Goal: Information Seeking & Learning: Check status

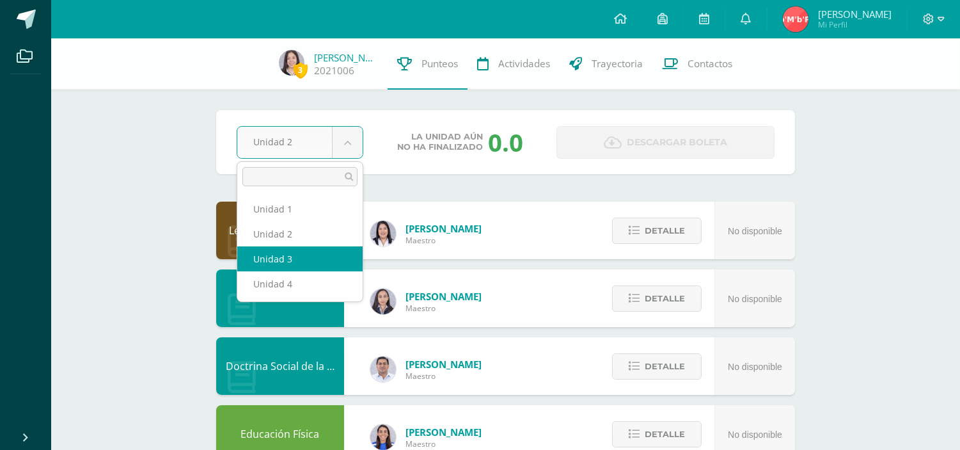
select select "Unidad 3"
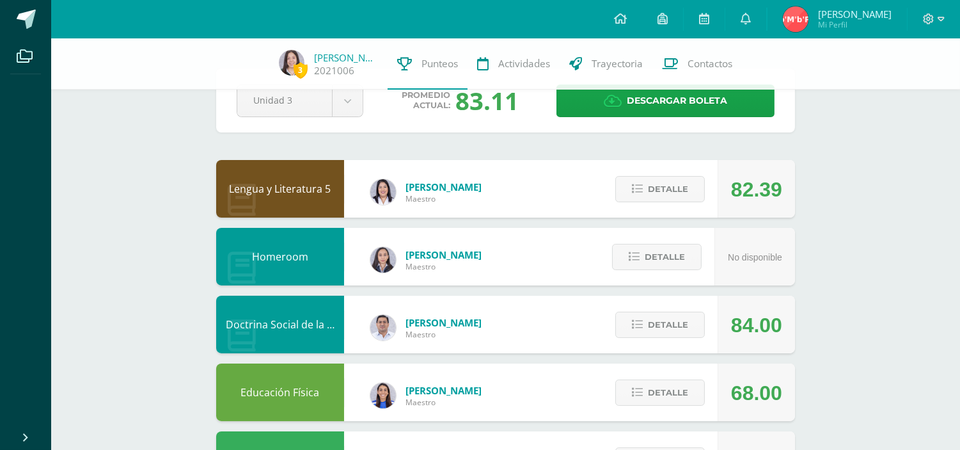
scroll to position [43, 0]
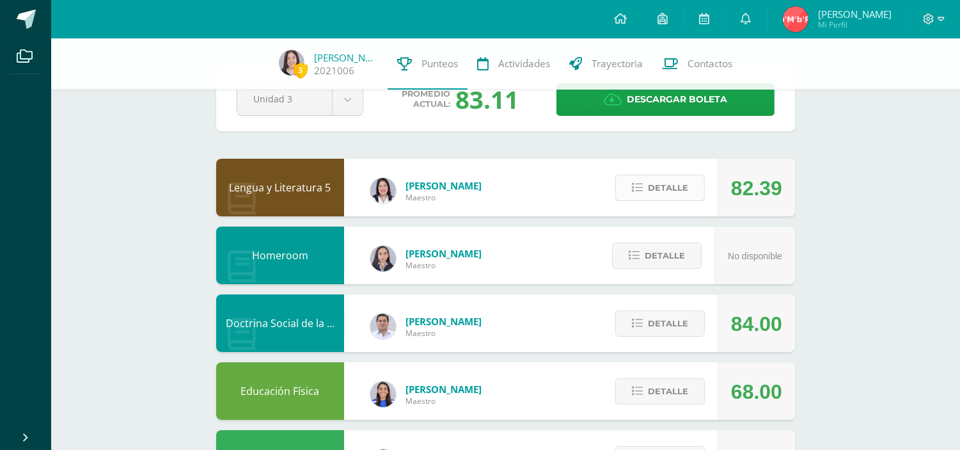
click at [688, 189] on span "Detalle" at bounding box center [668, 188] width 40 height 24
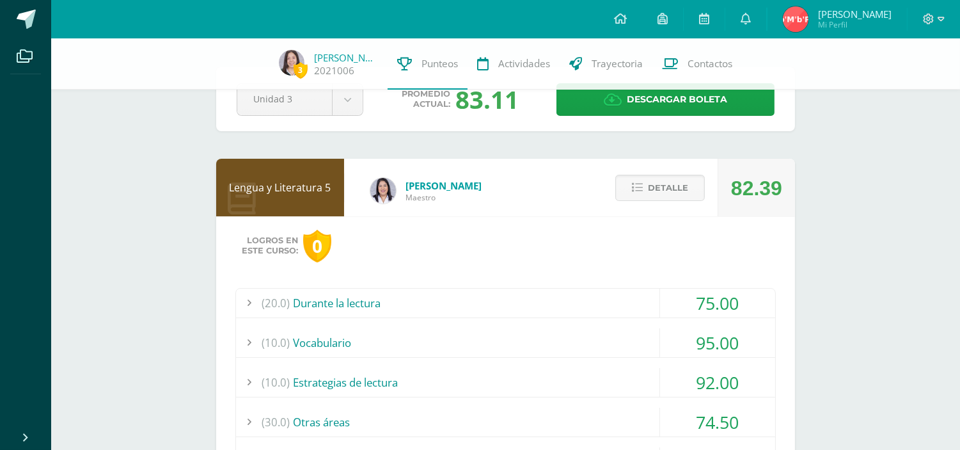
click at [594, 304] on div "(20.0) Durante la lectura" at bounding box center [505, 302] width 539 height 29
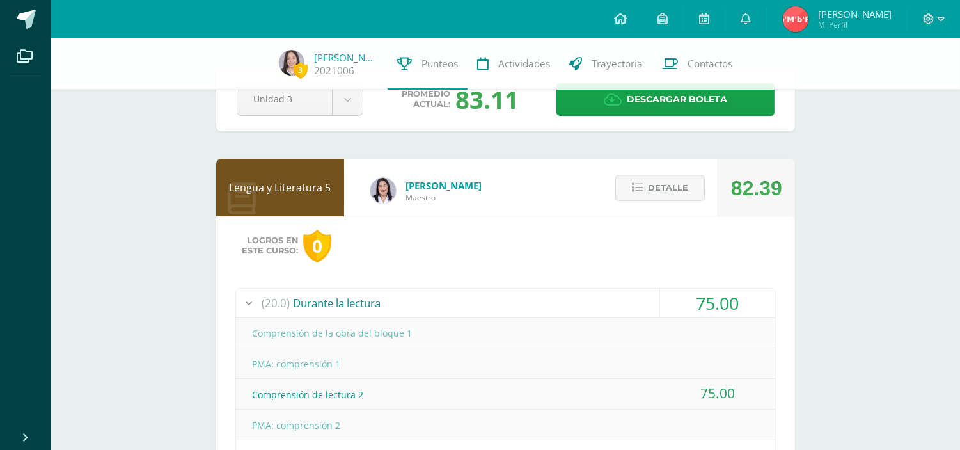
click at [594, 304] on div "(20.0) Durante la lectura" at bounding box center [505, 302] width 539 height 29
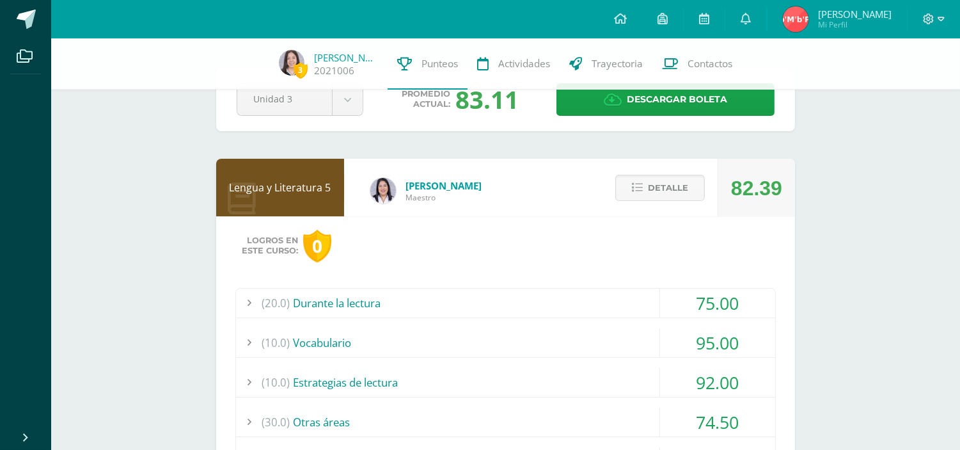
scroll to position [148, 0]
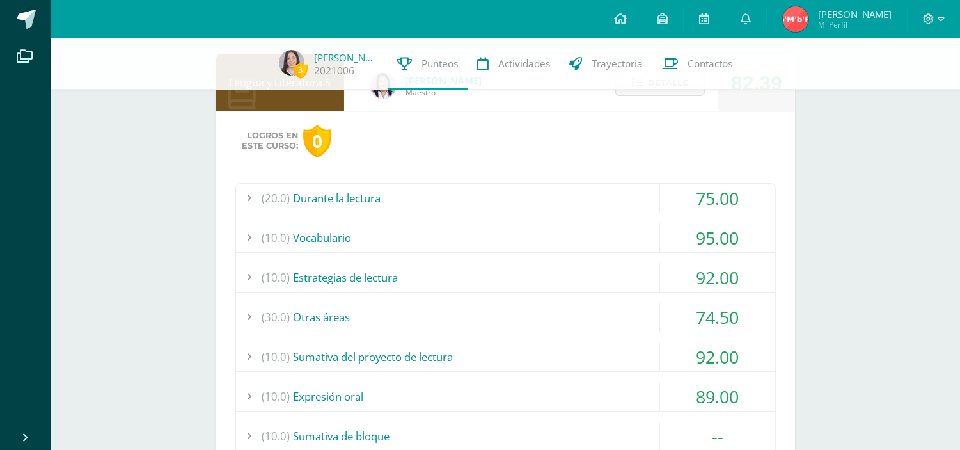
click at [551, 241] on div "(10.0) Vocabulario" at bounding box center [505, 237] width 539 height 29
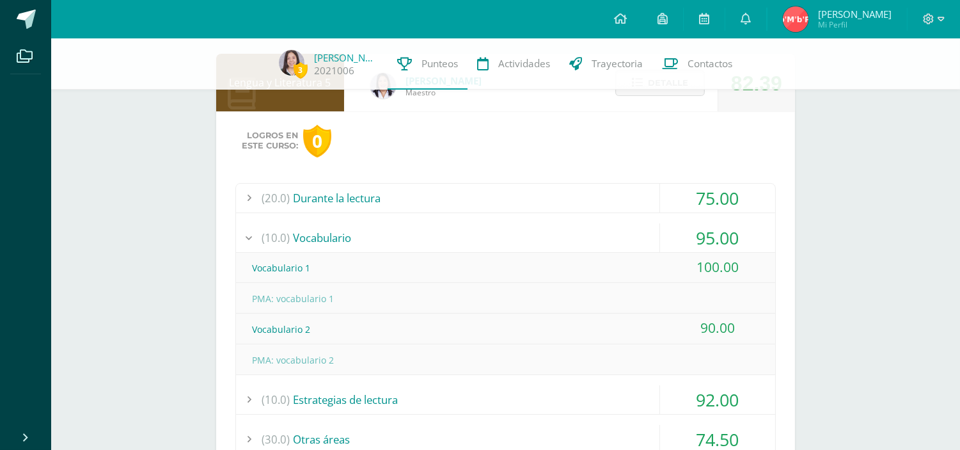
click at [551, 241] on div "(10.0) Vocabulario" at bounding box center [505, 237] width 539 height 29
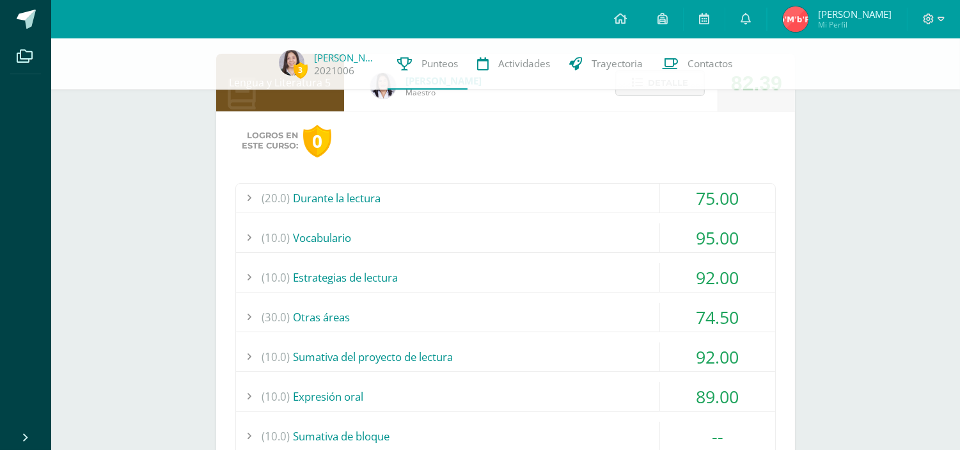
click at [551, 272] on div "(10.0) Estrategias de lectura" at bounding box center [505, 277] width 539 height 29
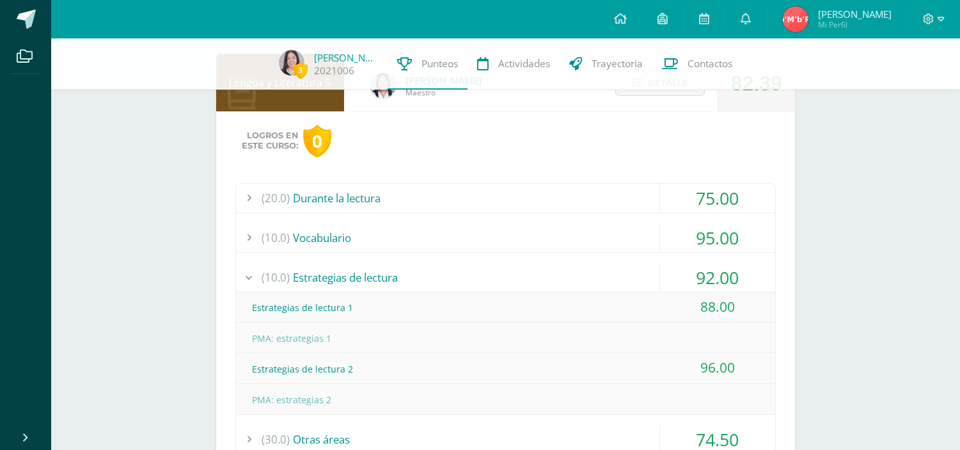
click at [551, 272] on div "(10.0) Estrategias de lectura" at bounding box center [505, 277] width 539 height 29
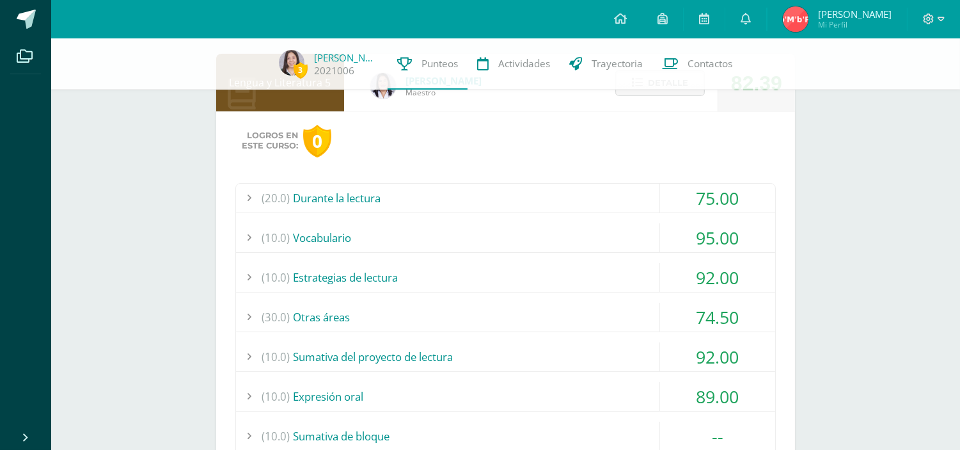
click at [496, 324] on div "(30.0) Otras áreas" at bounding box center [505, 317] width 539 height 29
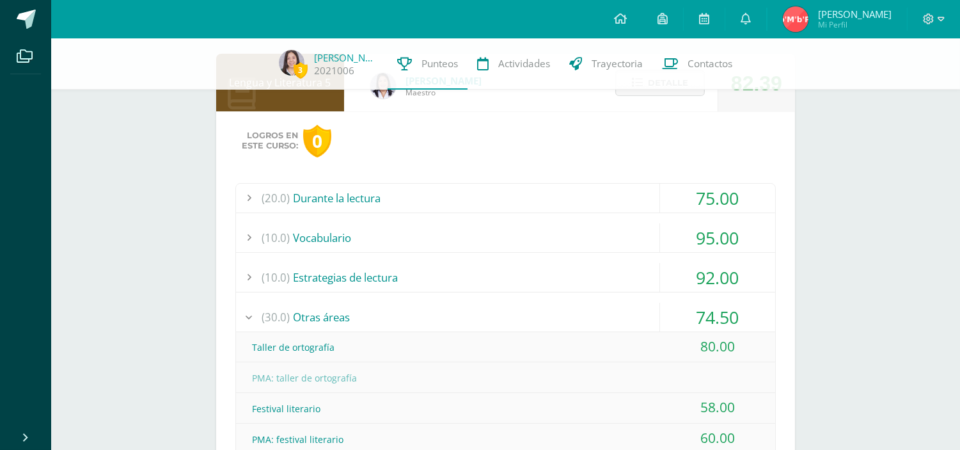
click at [496, 324] on div "(30.0) Otras áreas" at bounding box center [505, 317] width 539 height 29
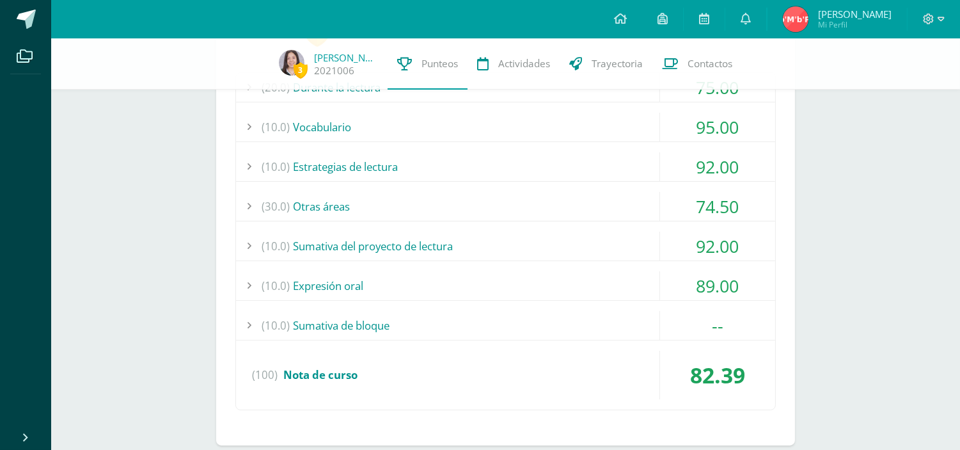
scroll to position [265, 0]
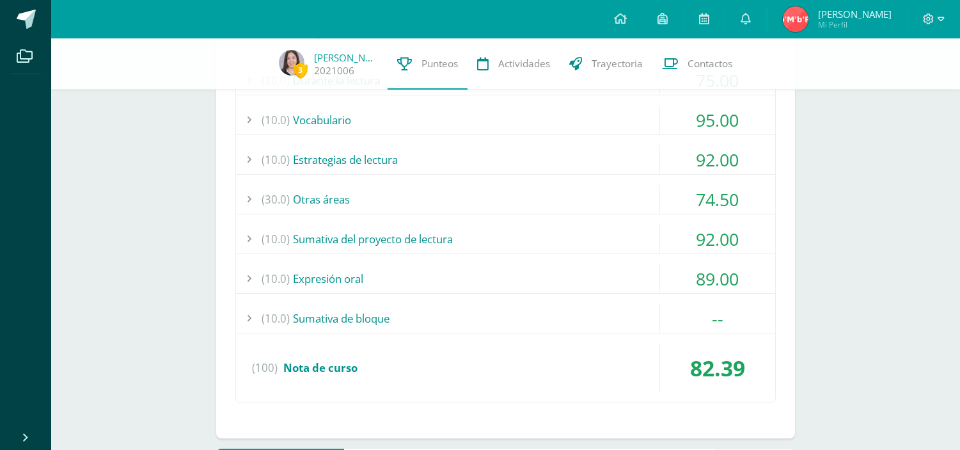
click at [516, 245] on div "(10.0) Sumativa del proyecto de lectura" at bounding box center [505, 239] width 539 height 29
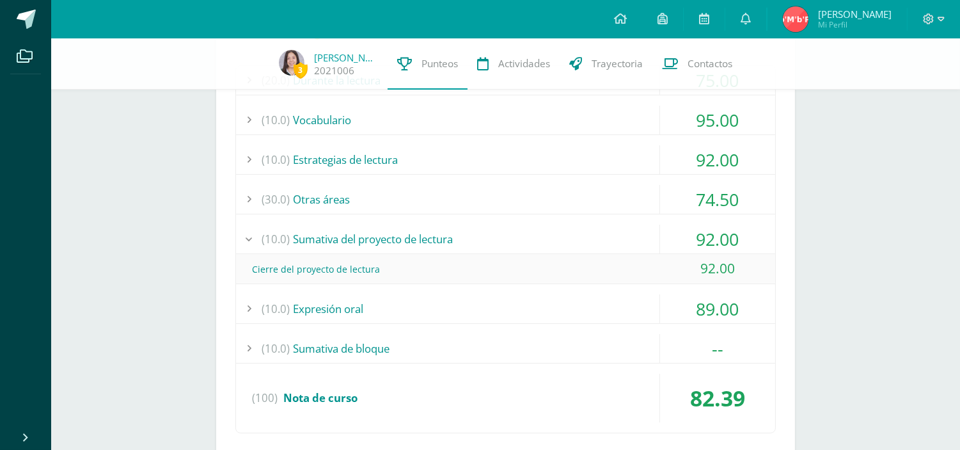
click at [519, 246] on div "(10.0) Sumativa del proyecto de lectura" at bounding box center [505, 239] width 539 height 29
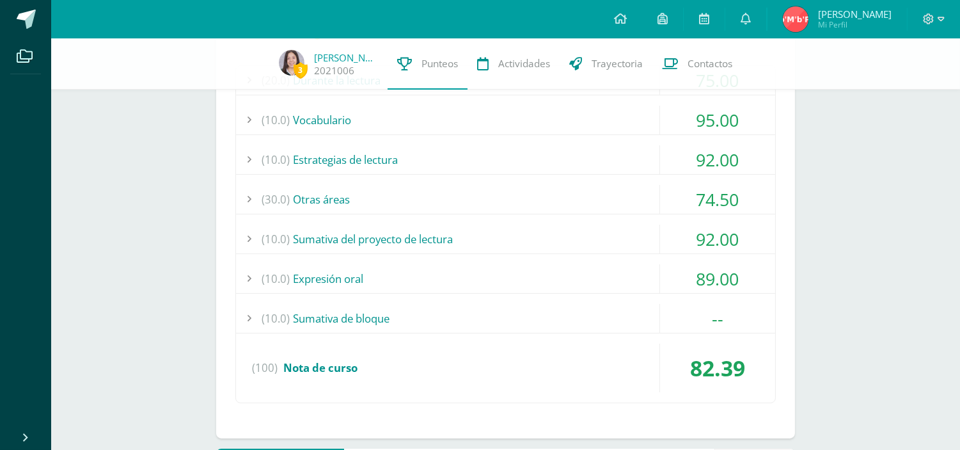
click at [518, 264] on div "(10.0) Expresión oral" at bounding box center [505, 278] width 539 height 29
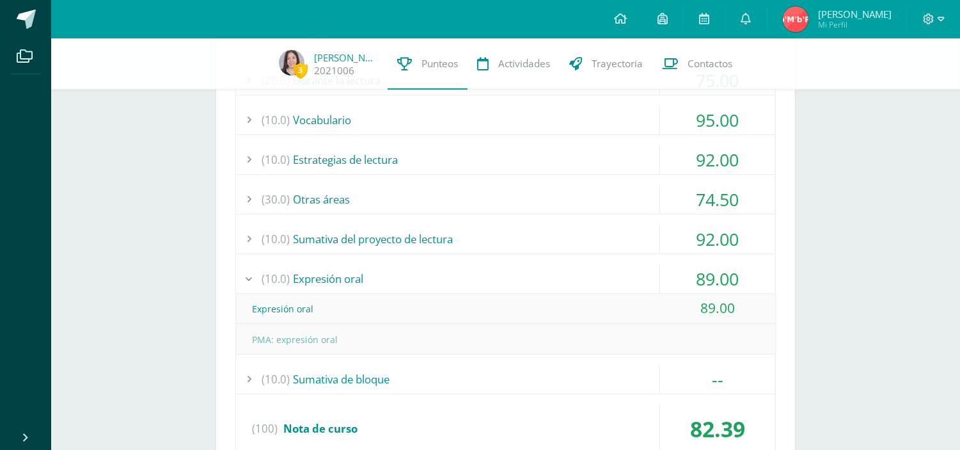
click at [523, 276] on div "(10.0) Expresión oral" at bounding box center [505, 278] width 539 height 29
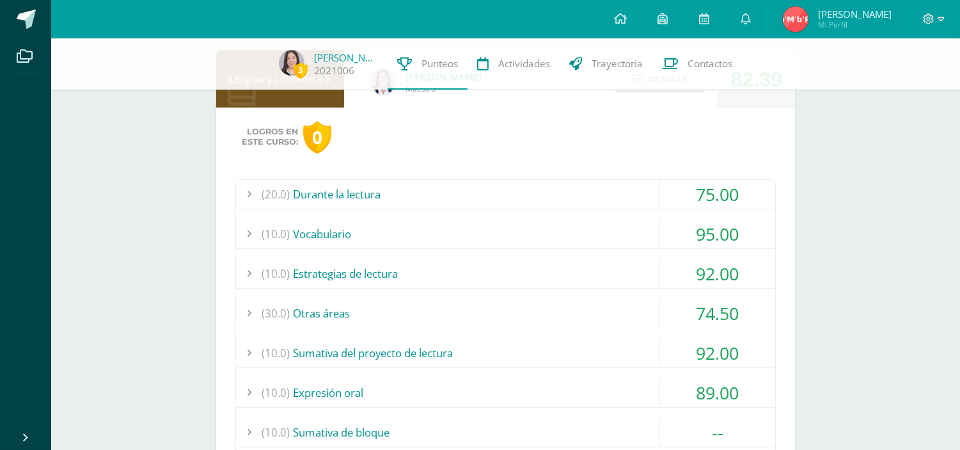
scroll to position [0, 0]
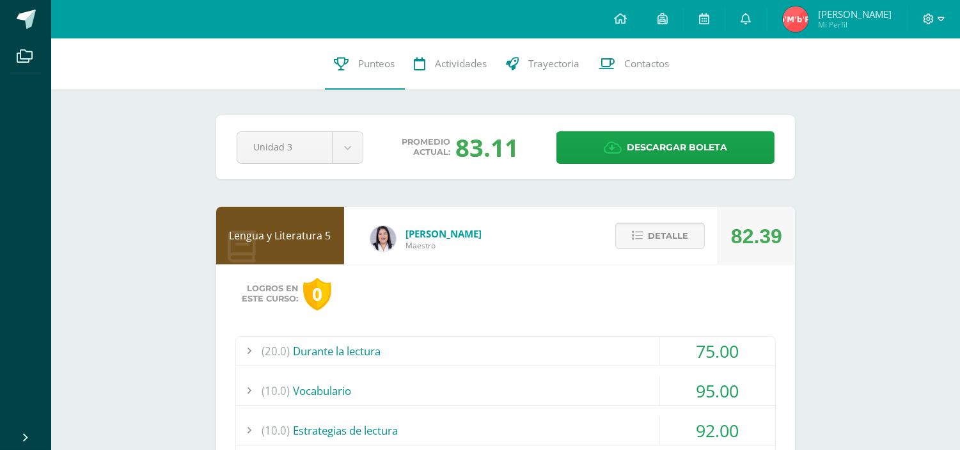
click at [659, 244] on span "Detalle" at bounding box center [668, 236] width 40 height 24
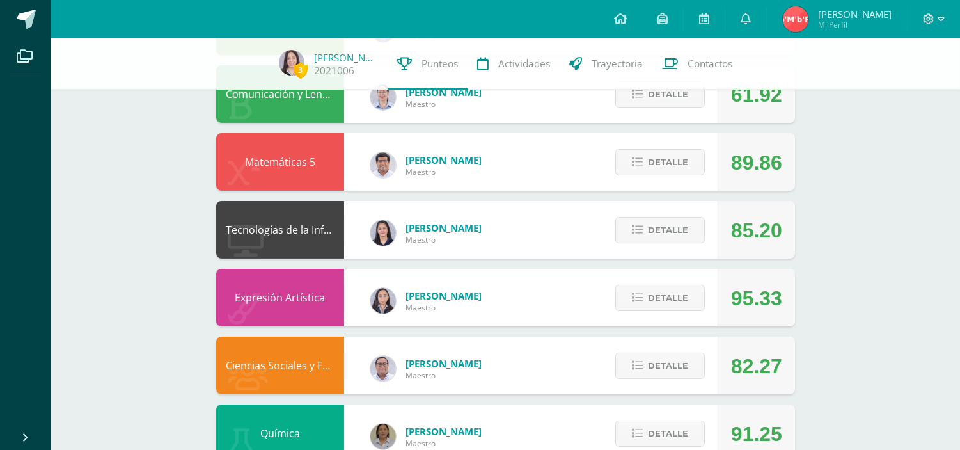
scroll to position [407, 0]
click at [670, 161] on span "Detalle" at bounding box center [668, 163] width 40 height 24
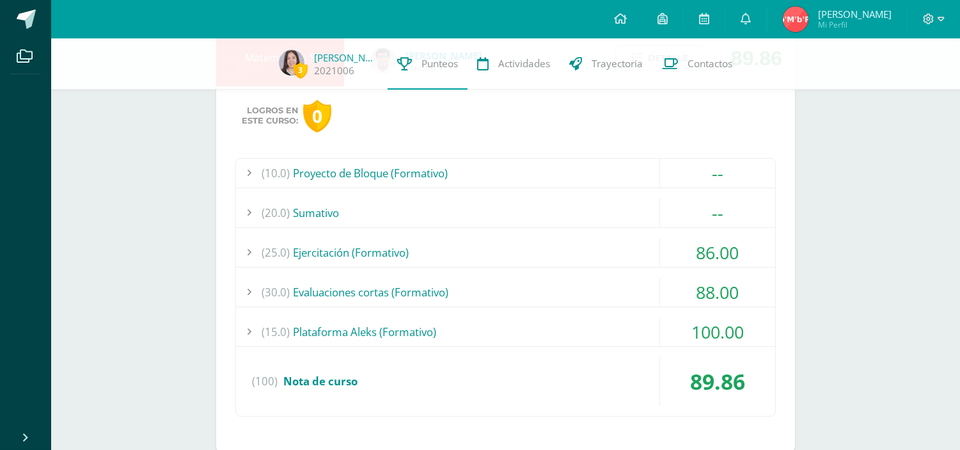
scroll to position [512, 0]
click at [542, 331] on div "(15.0) Plataforma Aleks (Formativo)" at bounding box center [505, 331] width 539 height 29
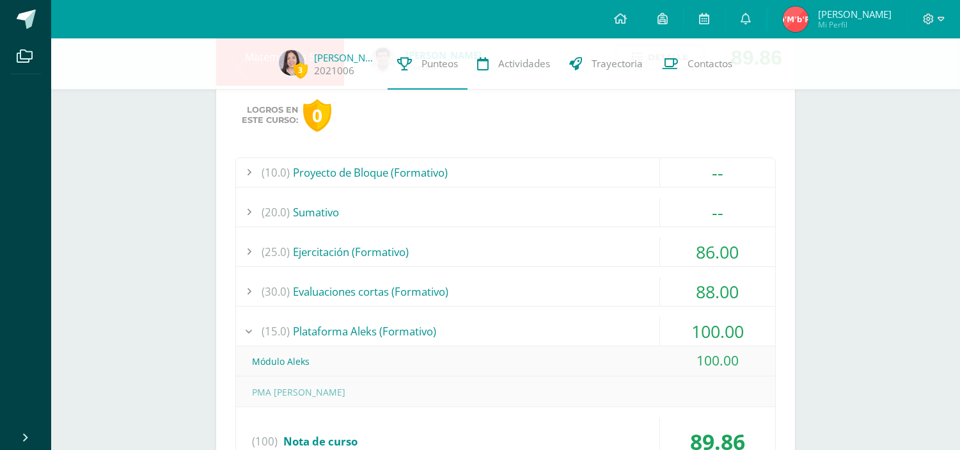
click at [542, 331] on div "(15.0) Plataforma Aleks (Formativo)" at bounding box center [505, 331] width 539 height 29
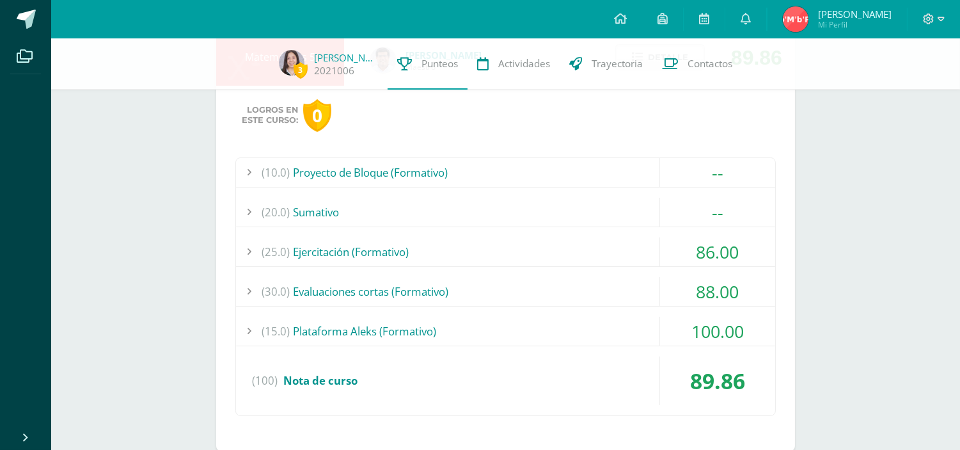
click at [478, 285] on div "(30.0) Evaluaciones cortas (Formativo)" at bounding box center [505, 291] width 539 height 29
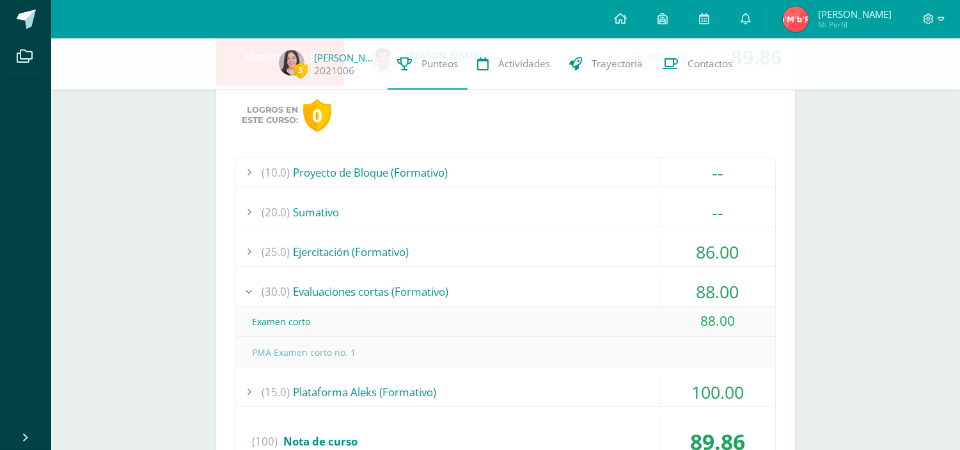
click at [478, 285] on div "(30.0) Evaluaciones cortas (Formativo)" at bounding box center [505, 291] width 539 height 29
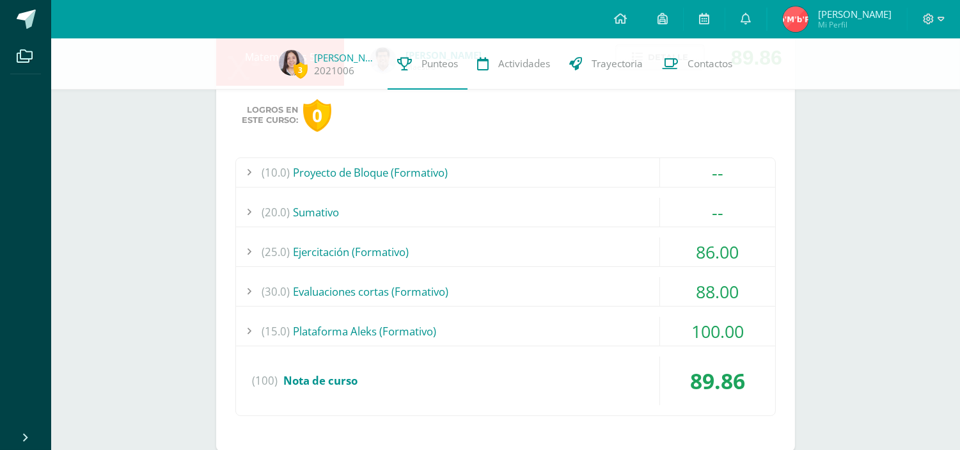
click at [463, 250] on div "(25.0) Ejercitación (Formativo)" at bounding box center [505, 251] width 539 height 29
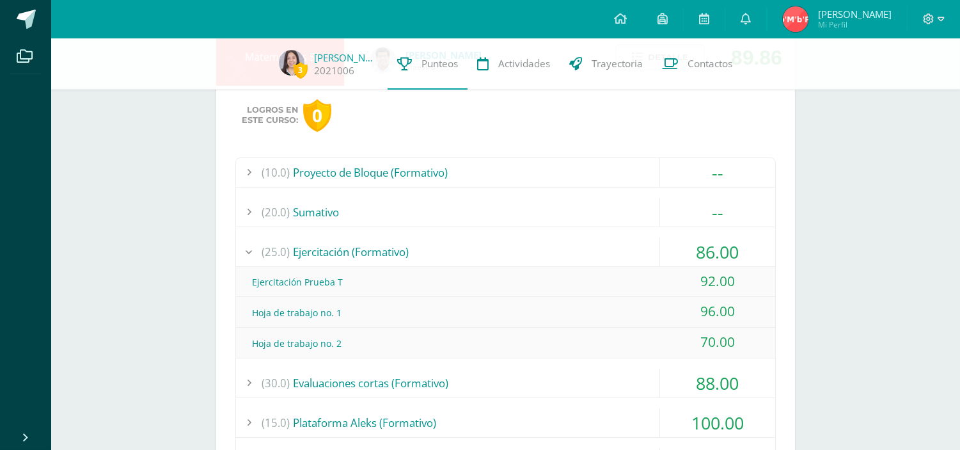
click at [463, 250] on div "(25.0) Ejercitación (Formativo)" at bounding box center [505, 251] width 539 height 29
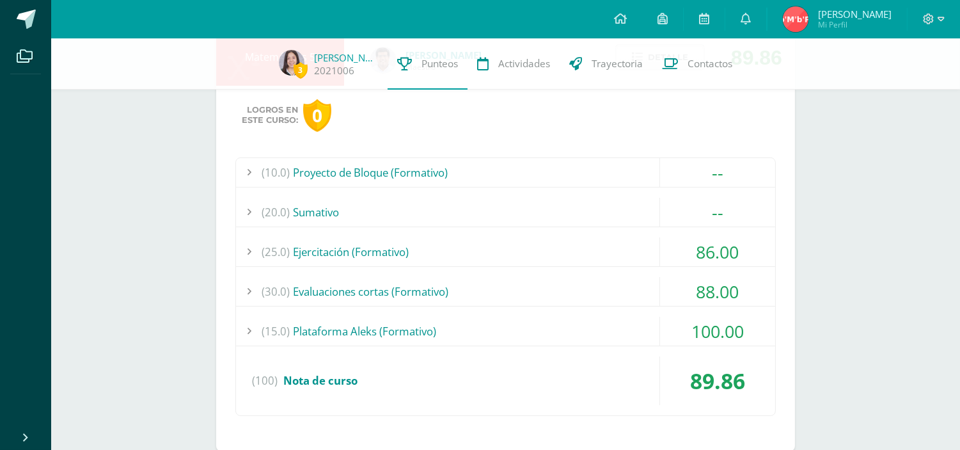
click at [432, 205] on div "(20.0) [GEOGRAPHIC_DATA]" at bounding box center [505, 212] width 539 height 29
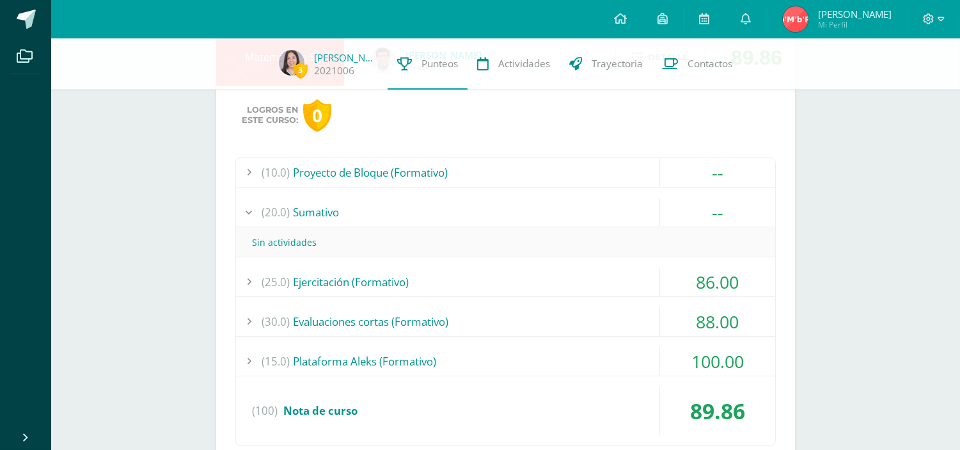
click at [458, 171] on div "(10.0) Proyecto de Bloque (Formativo)" at bounding box center [505, 172] width 539 height 29
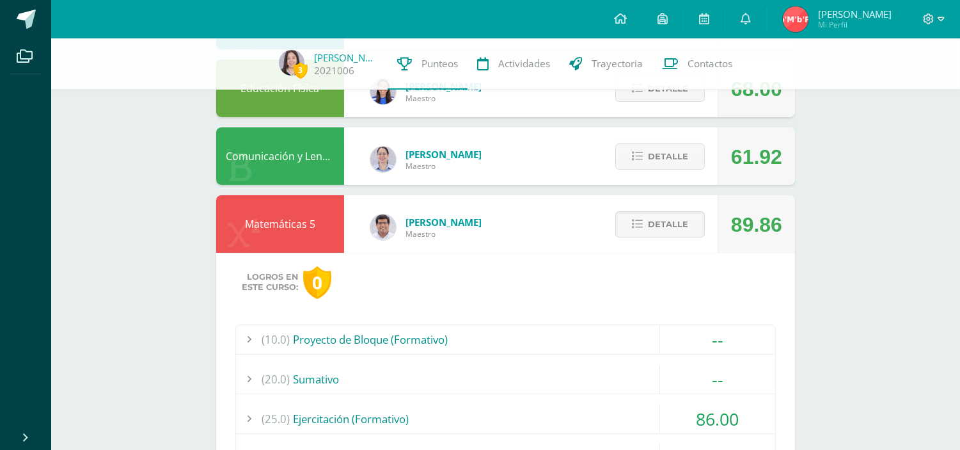
scroll to position [343, 0]
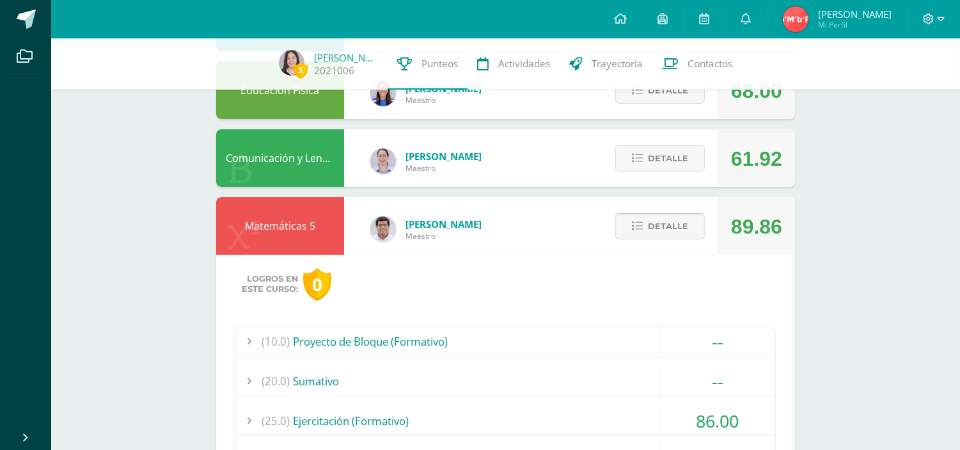
click at [643, 219] on button "Detalle" at bounding box center [660, 226] width 90 height 26
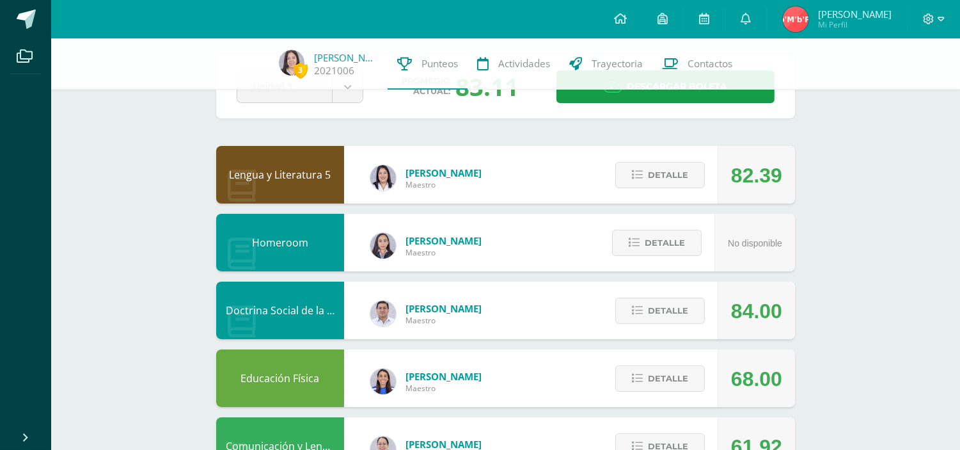
scroll to position [0, 0]
